Goal: Participate in discussion

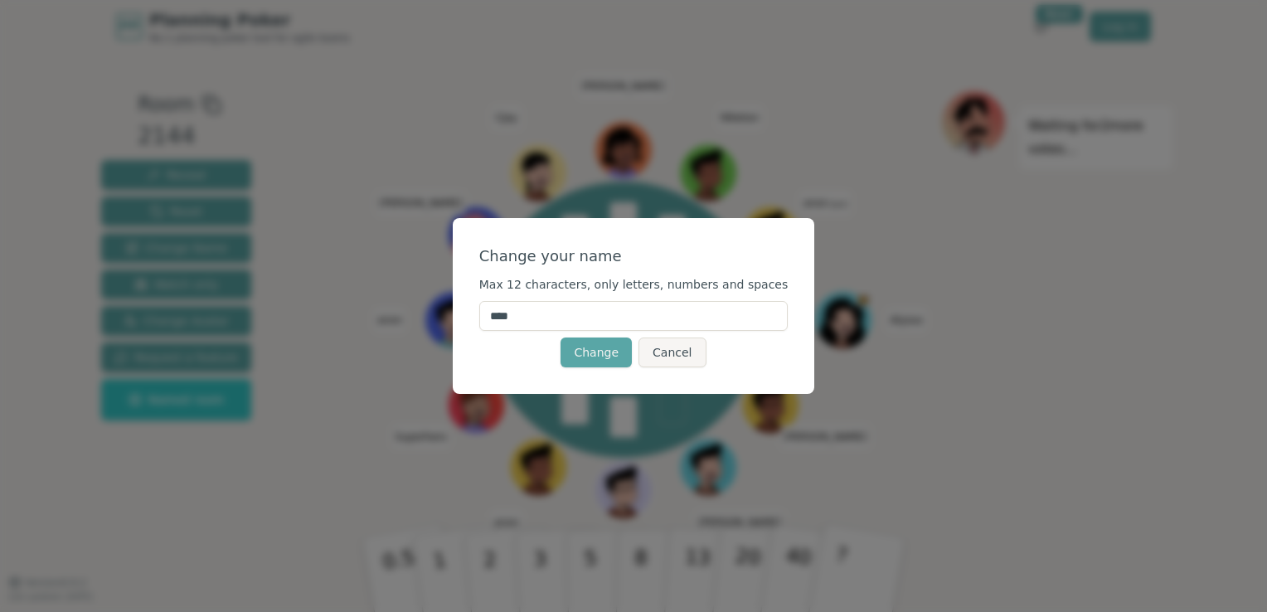
drag, startPoint x: 585, startPoint y: 315, endPoint x: 473, endPoint y: 310, distance: 112.9
click at [473, 310] on div "Change your name Max 12 characters, only letters, numbers and spaces **** Chang…" at bounding box center [633, 306] width 1267 height 612
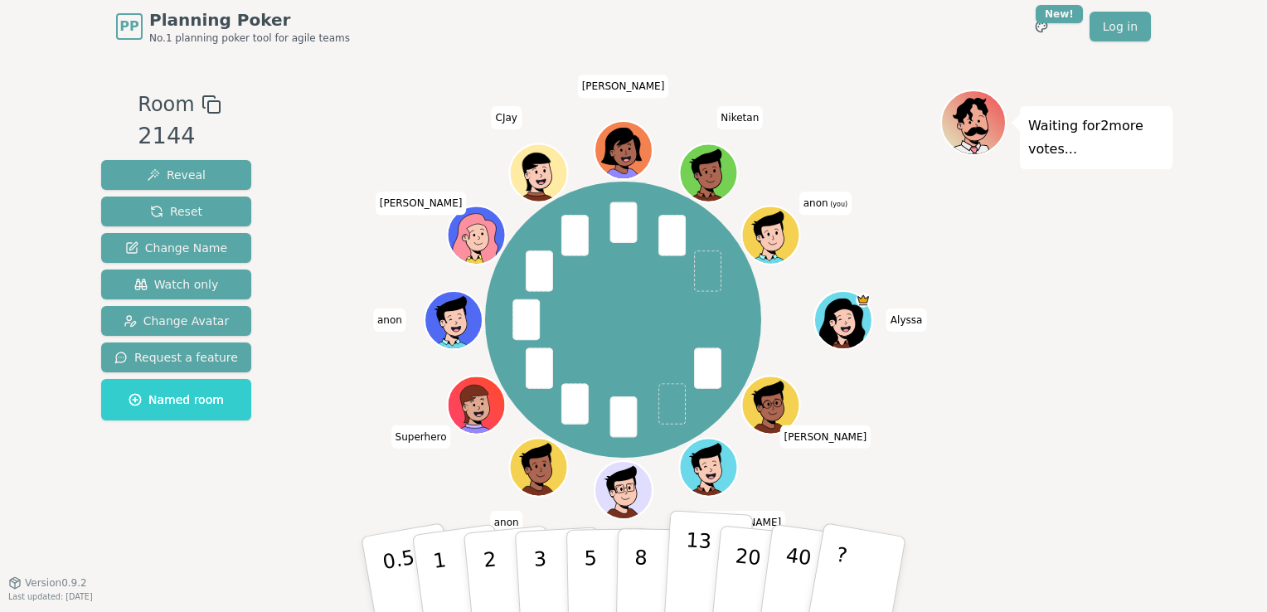
click at [680, 553] on button "13" at bounding box center [708, 574] width 90 height 129
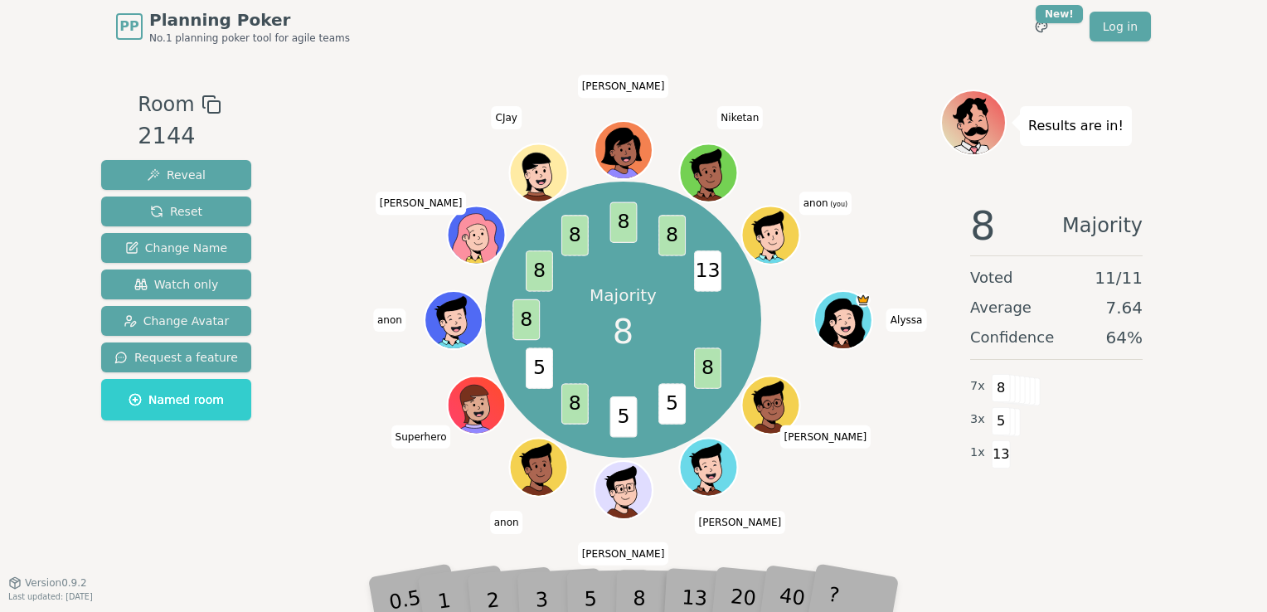
click at [636, 589] on div "8" at bounding box center [658, 574] width 51 height 59
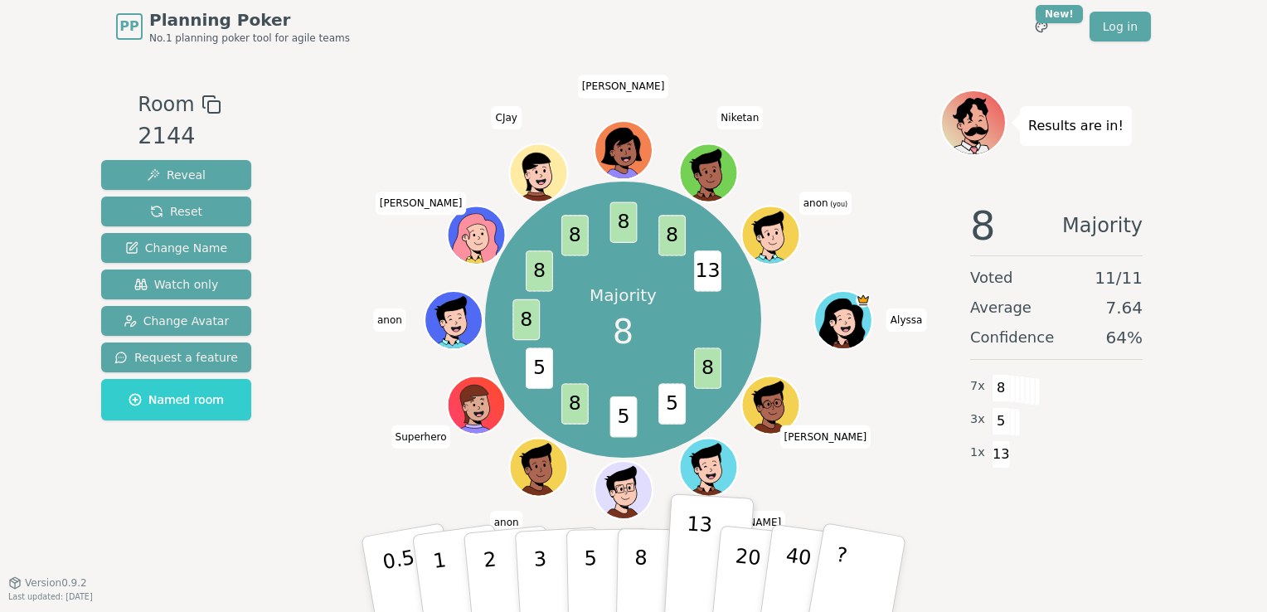
click at [707, 275] on span "13" at bounding box center [707, 270] width 27 height 41
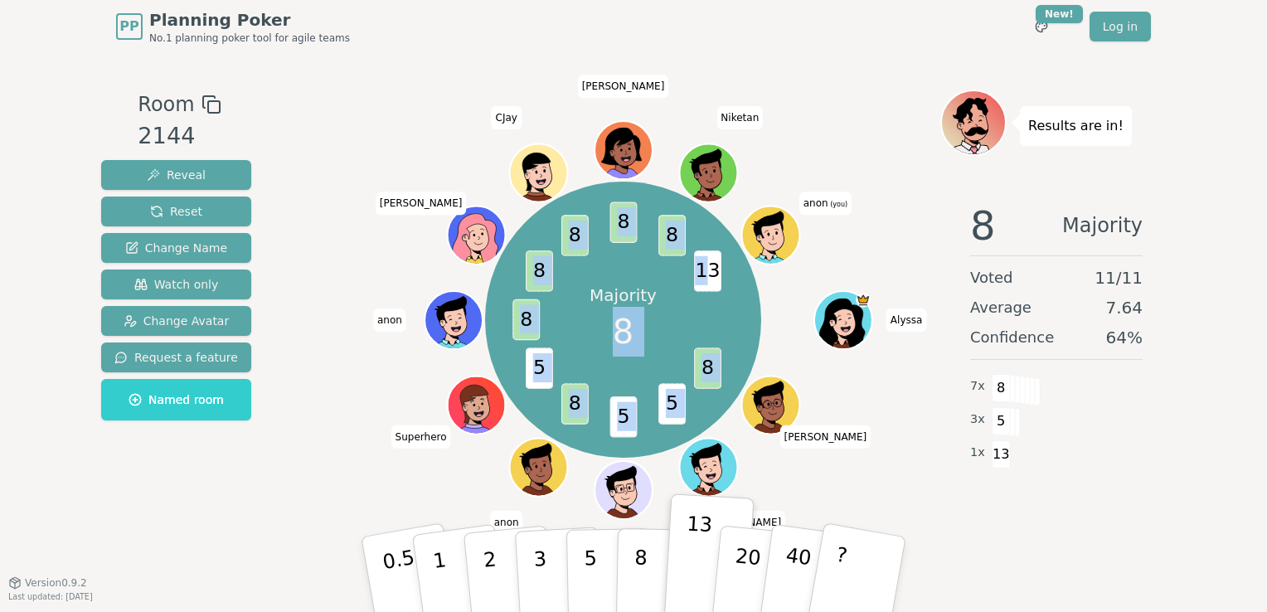
drag, startPoint x: 705, startPoint y: 274, endPoint x: 732, endPoint y: 276, distance: 27.5
click at [732, 276] on div "Majority 8 8 5 5 8 5 8 8 8 8 8 13 [PERSON_NAME] [PERSON_NAME] anon Superhero an…" at bounding box center [623, 320] width 276 height 276
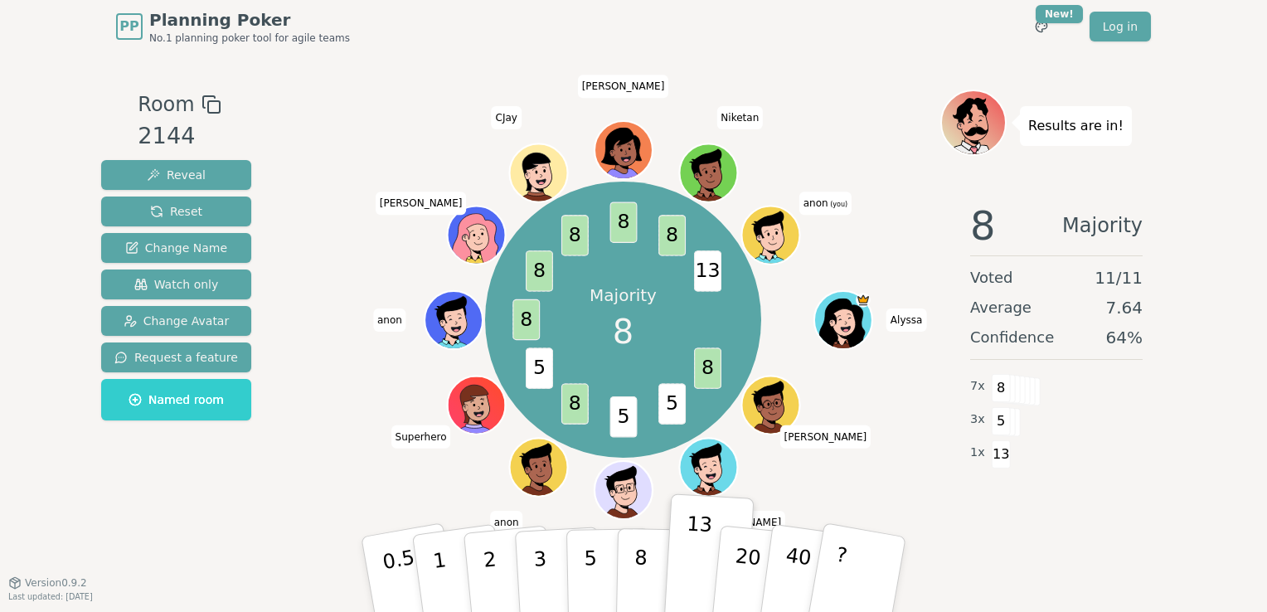
drag, startPoint x: 732, startPoint y: 276, endPoint x: 711, endPoint y: 290, distance: 25.1
click at [717, 290] on span "13" at bounding box center [707, 270] width 27 height 41
click at [720, 375] on span "8" at bounding box center [707, 368] width 27 height 41
drag, startPoint x: 720, startPoint y: 375, endPoint x: 705, endPoint y: 370, distance: 15.7
click at [716, 371] on span "8" at bounding box center [707, 368] width 27 height 41
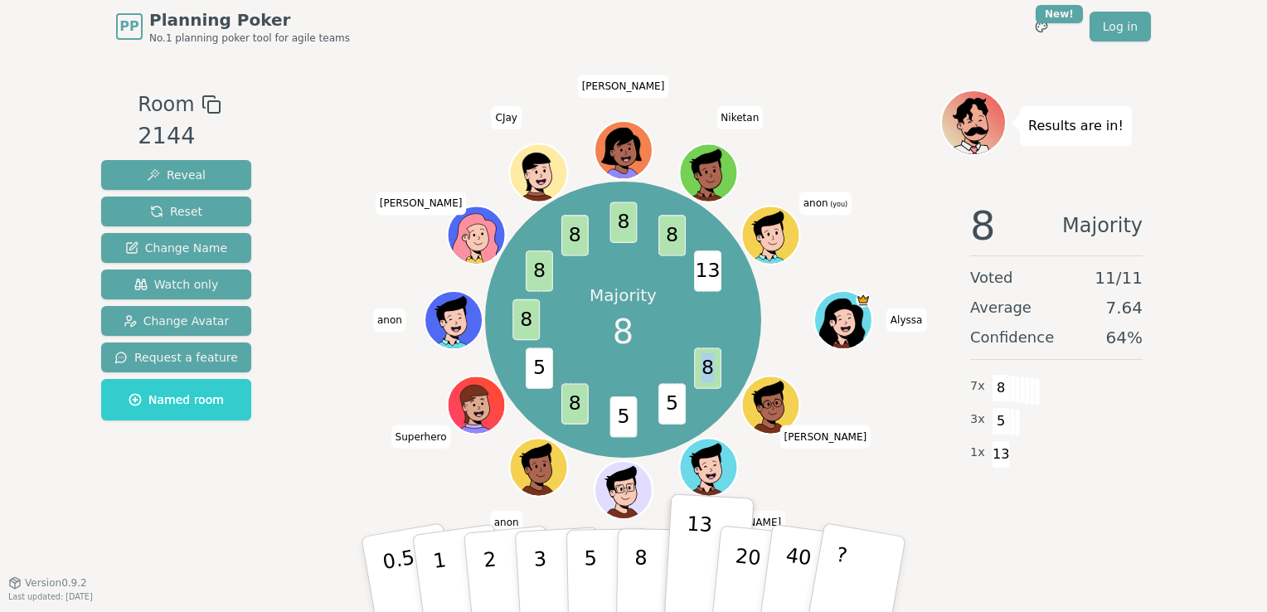
click at [697, 371] on span "8" at bounding box center [707, 368] width 27 height 41
click at [722, 370] on div "Majority 8 8 5 5 8 5 8 8 8 8 8 13 [PERSON_NAME] [PERSON_NAME] anon Superhero an…" at bounding box center [623, 320] width 276 height 276
click at [708, 373] on span "8" at bounding box center [707, 368] width 27 height 41
drag, startPoint x: 700, startPoint y: 373, endPoint x: 712, endPoint y: 372, distance: 12.5
click at [712, 372] on span "8" at bounding box center [707, 368] width 27 height 41
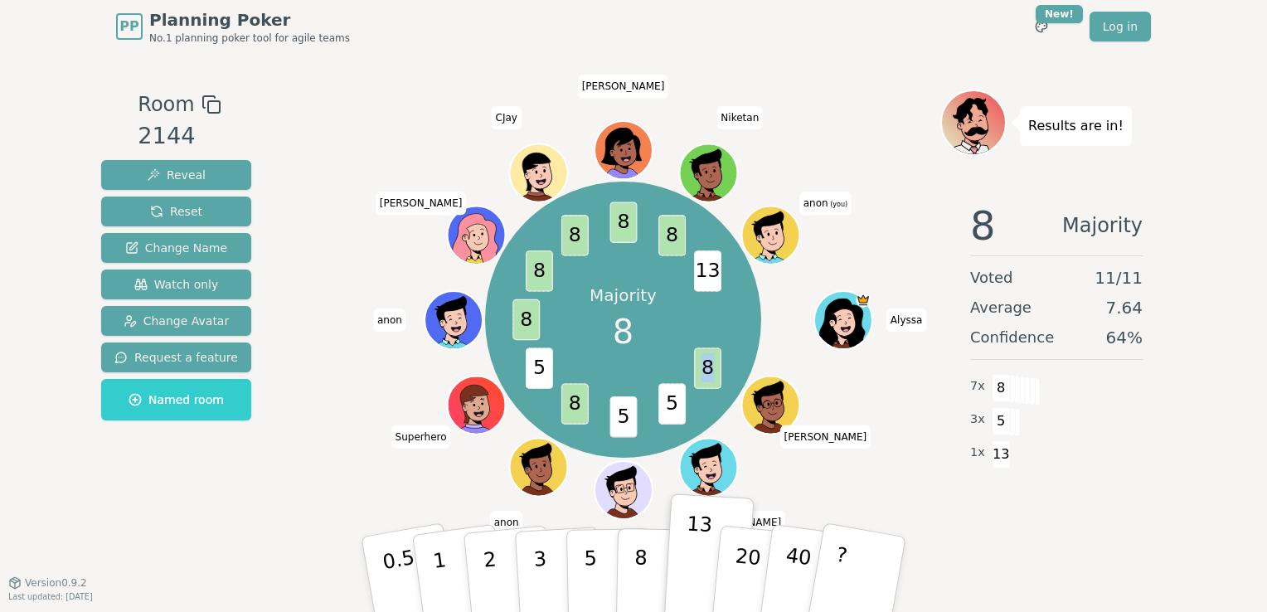
drag, startPoint x: 712, startPoint y: 372, endPoint x: 687, endPoint y: 387, distance: 29.0
click at [702, 375] on span "8" at bounding box center [707, 368] width 27 height 41
